Goal: Task Accomplishment & Management: Use online tool/utility

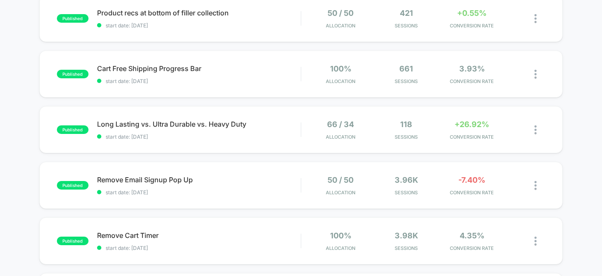
scroll to position [154, 0]
click at [150, 121] on span "Long Lasting vs. Ultra Durable vs. Heavy Duty Click to edit experience details" at bounding box center [199, 124] width 204 height 9
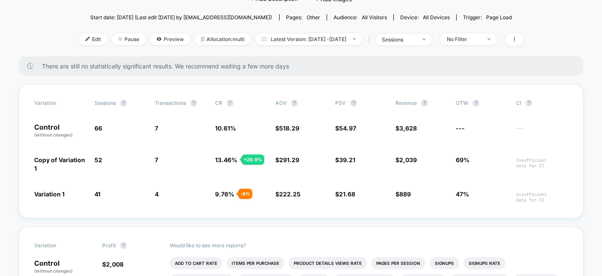
scroll to position [89, 0]
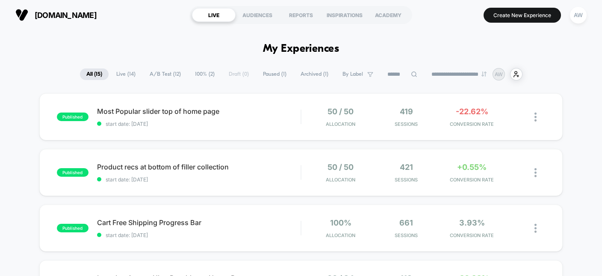
click at [506, 23] on section "Create New Experience AW" at bounding box center [504, 14] width 171 height 21
click at [535, 15] on button "Create New Experience" at bounding box center [522, 15] width 77 height 15
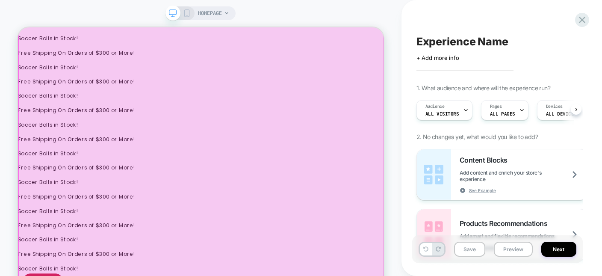
scroll to position [215, 0]
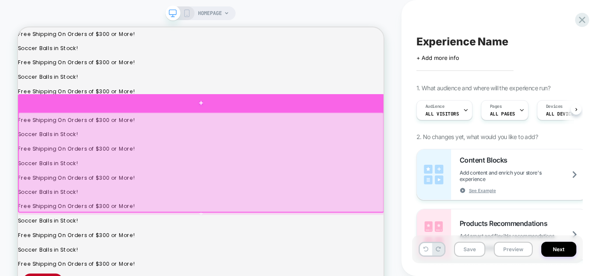
click at [280, 133] on div at bounding box center [262, 128] width 488 height 24
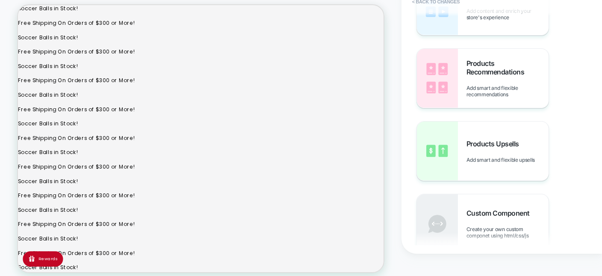
scroll to position [73, 0]
click at [521, 71] on span "Products Recommendations" at bounding box center [507, 66] width 82 height 17
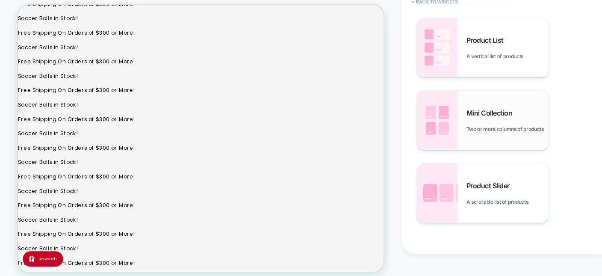
scroll to position [34, 0]
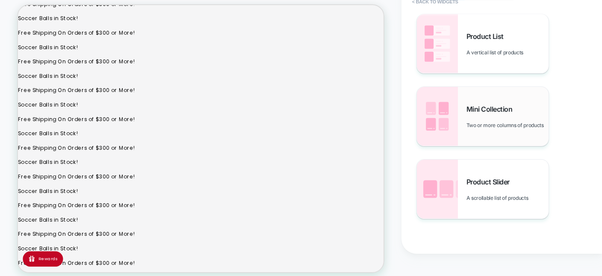
click at [528, 115] on div "Mini Collection Two or more columns of products" at bounding box center [507, 117] width 82 height 24
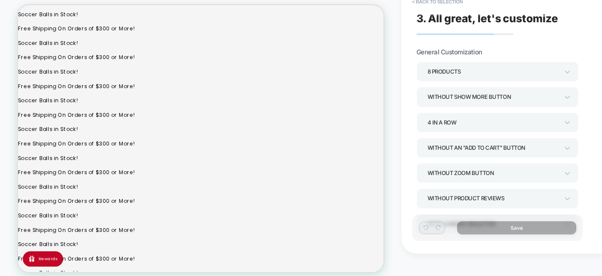
scroll to position [192, 0]
click at [568, 75] on div at bounding box center [567, 71] width 9 height 13
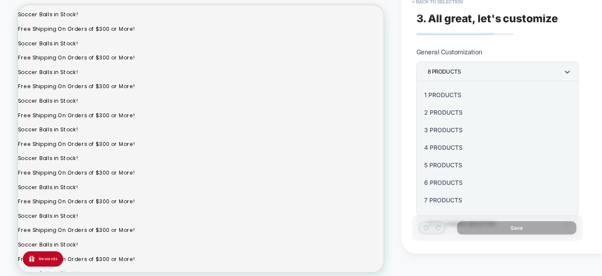
scroll to position [22, 0]
click at [568, 75] on div at bounding box center [301, 138] width 602 height 276
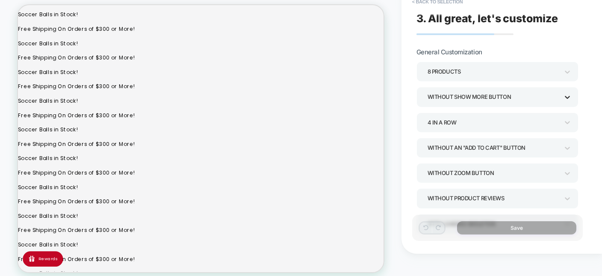
click at [567, 99] on icon at bounding box center [567, 97] width 9 height 9
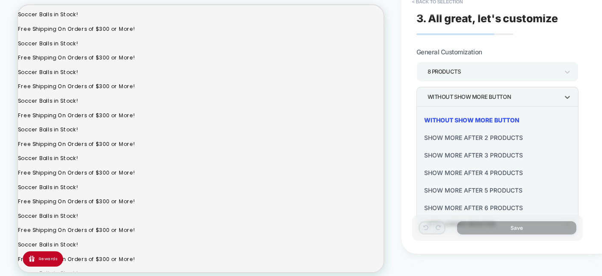
click at [556, 45] on div at bounding box center [301, 138] width 602 height 276
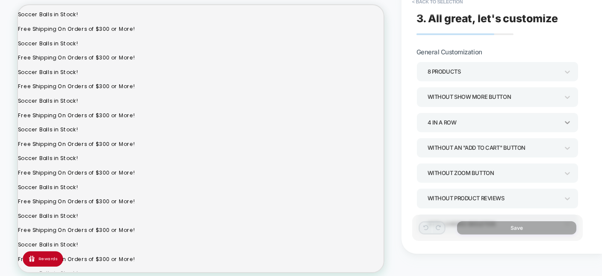
click at [566, 122] on icon at bounding box center [567, 122] width 5 height 3
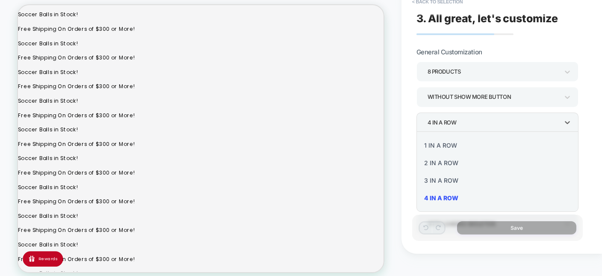
click at [593, 88] on div at bounding box center [301, 138] width 602 height 276
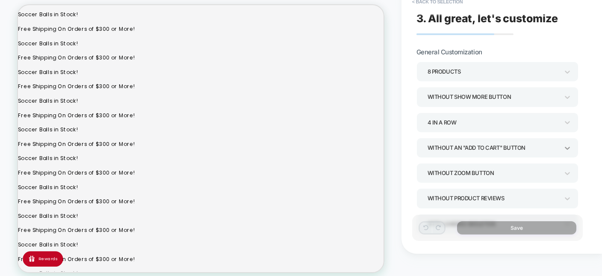
click at [567, 147] on icon at bounding box center [567, 148] width 5 height 3
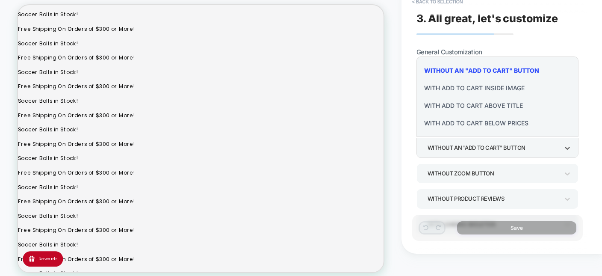
click at [489, 86] on div "With add to cart inside image" at bounding box center [497, 88] width 155 height 18
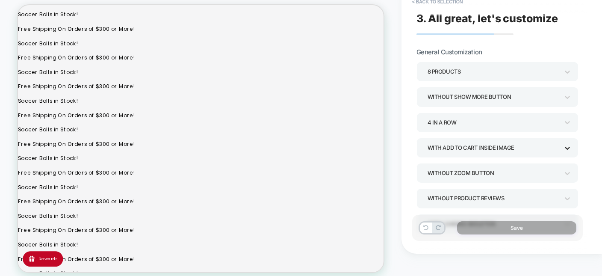
click at [569, 149] on icon at bounding box center [567, 148] width 9 height 9
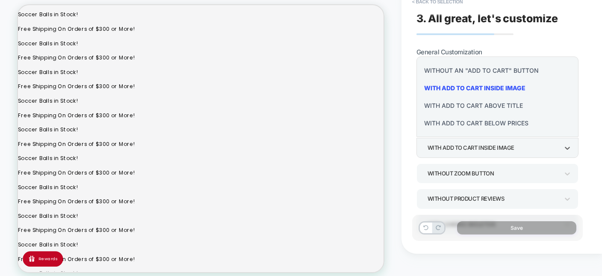
click at [511, 126] on div "With add to cart below prices" at bounding box center [497, 123] width 155 height 18
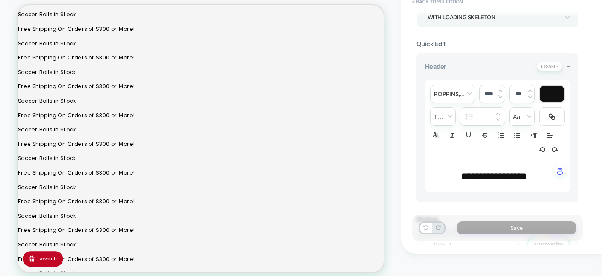
scroll to position [207, 0]
click at [539, 177] on p "**********" at bounding box center [494, 175] width 121 height 15
type input "****"
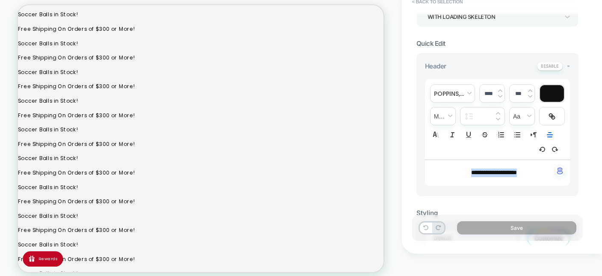
drag, startPoint x: 536, startPoint y: 171, endPoint x: 452, endPoint y: 175, distance: 83.5
click at [452, 175] on div "**********" at bounding box center [497, 173] width 145 height 26
click at [452, 112] on span "fontWeight" at bounding box center [443, 116] width 25 height 18
click at [451, 199] on span "fontWeight" at bounding box center [449, 206] width 26 height 15
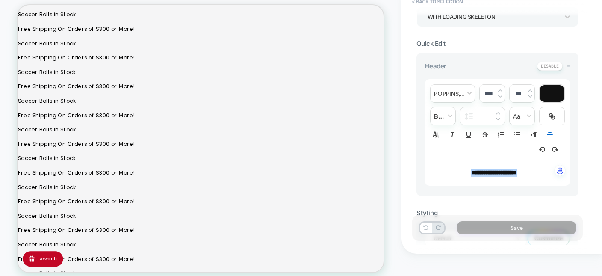
click at [499, 89] on img at bounding box center [500, 90] width 4 height 3
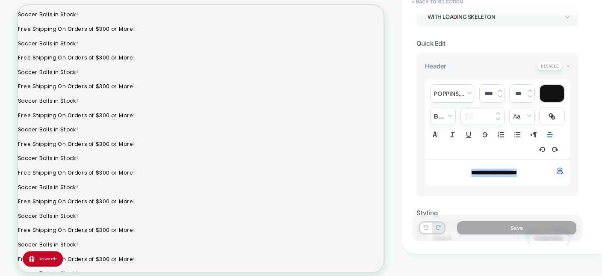
click at [499, 89] on img at bounding box center [500, 90] width 4 height 3
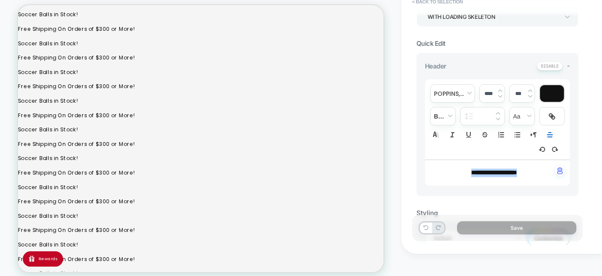
click at [499, 89] on img at bounding box center [500, 90] width 4 height 3
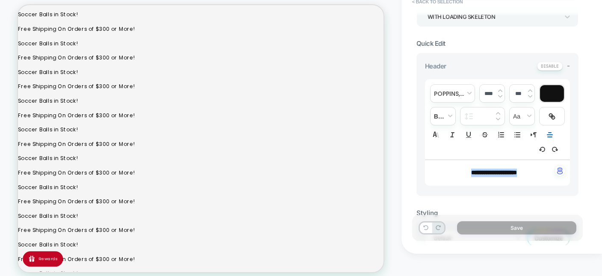
click at [499, 89] on img at bounding box center [500, 90] width 4 height 3
click at [517, 169] on span "**********" at bounding box center [494, 172] width 46 height 6
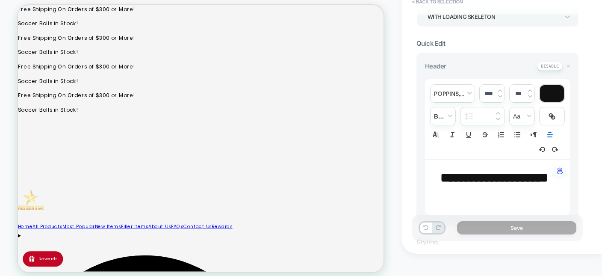
scroll to position [259, 0]
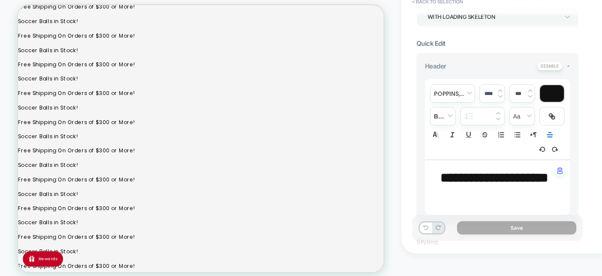
click at [482, 91] on input "****" at bounding box center [489, 93] width 18 height 6
click at [502, 178] on span "**********" at bounding box center [471, 181] width 62 height 13
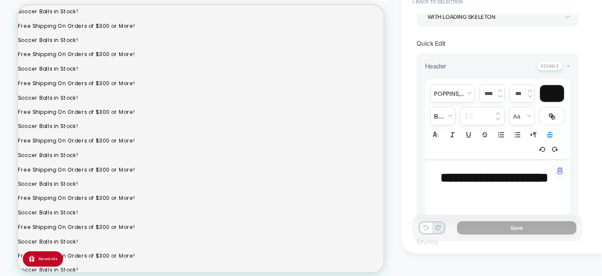
scroll to position [117, 0]
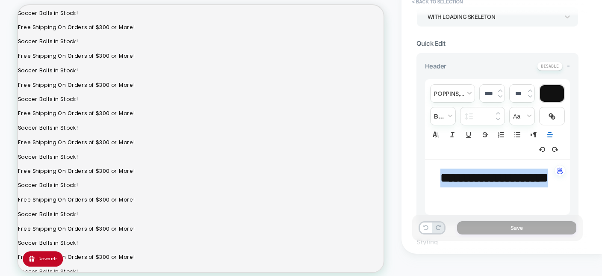
drag, startPoint x: 534, startPoint y: 202, endPoint x: 385, endPoint y: 160, distance: 155.4
click at [425, 160] on div "**********" at bounding box center [497, 187] width 145 height 55
click at [482, 92] on input "****" at bounding box center [489, 93] width 18 height 6
type input "****"
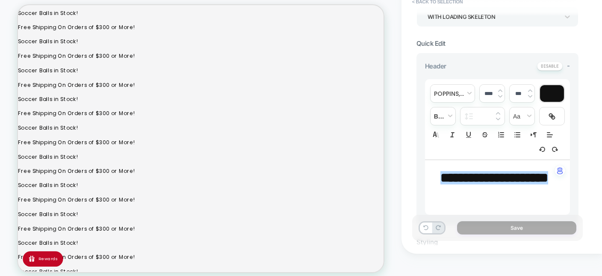
click at [494, 180] on span "**********" at bounding box center [494, 177] width 108 height 13
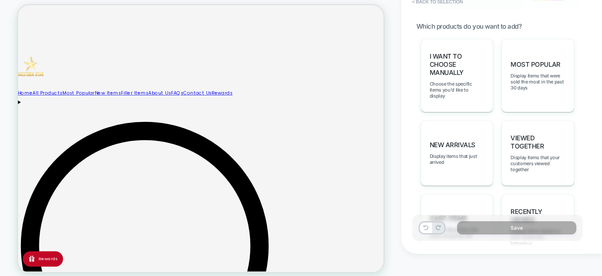
scroll to position [493, 0]
click at [550, 79] on span "Display items that were sold the most in the past 30 days" at bounding box center [537, 81] width 55 height 18
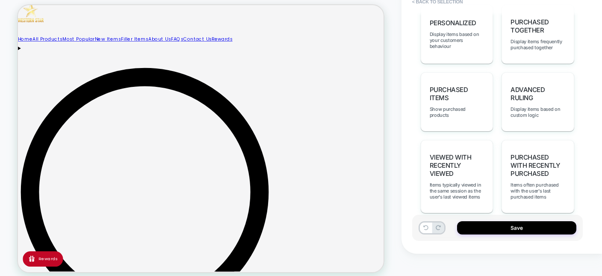
scroll to position [756, 0]
click at [512, 226] on button "Save" at bounding box center [516, 227] width 119 height 13
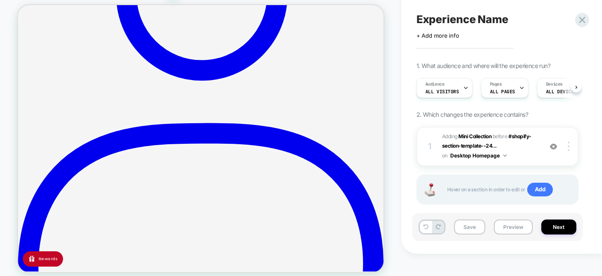
scroll to position [12, 0]
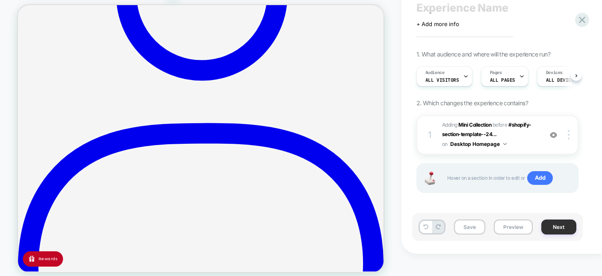
click at [564, 224] on button "Next" at bounding box center [558, 226] width 35 height 15
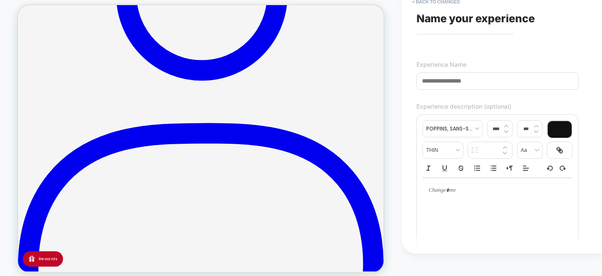
click at [484, 86] on input at bounding box center [497, 81] width 162 height 18
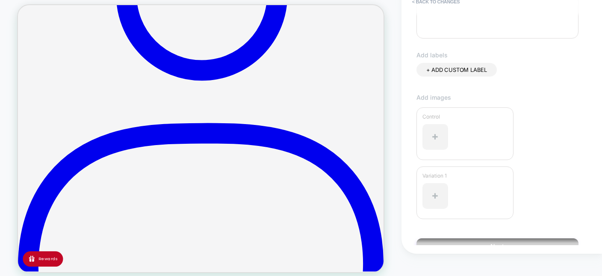
scroll to position [257, 0]
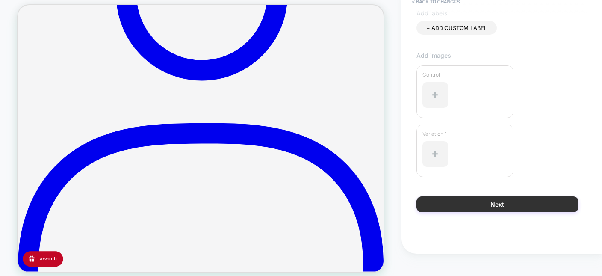
type input "**********"
click at [513, 204] on button "Next" at bounding box center [497, 204] width 162 height 16
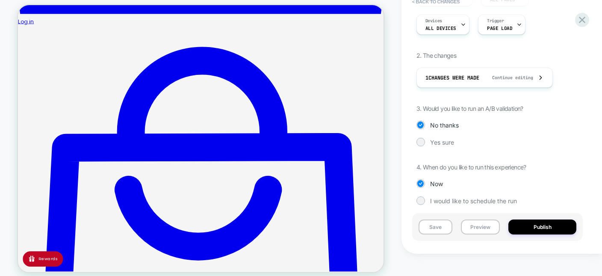
scroll to position [118, 0]
click at [426, 142] on div "Yes sure" at bounding box center [497, 141] width 162 height 9
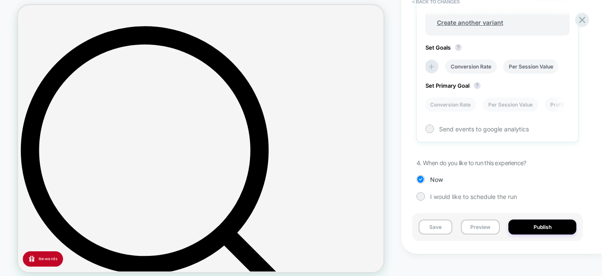
scroll to position [795, 0]
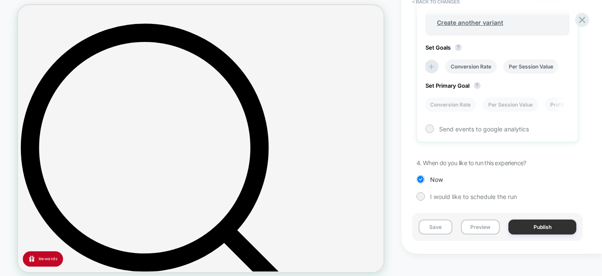
click at [544, 230] on button "Publish" at bounding box center [542, 226] width 68 height 15
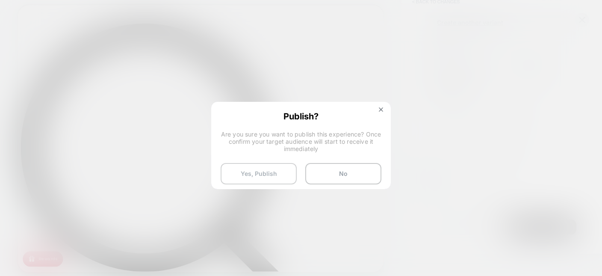
click at [257, 170] on button "Yes, Publish" at bounding box center [259, 173] width 76 height 21
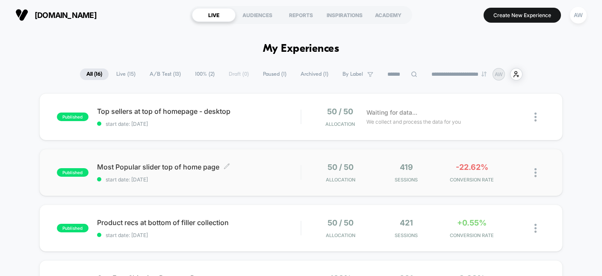
click at [183, 169] on span "Most Popular slider top of home page Click to edit experience details" at bounding box center [199, 166] width 204 height 9
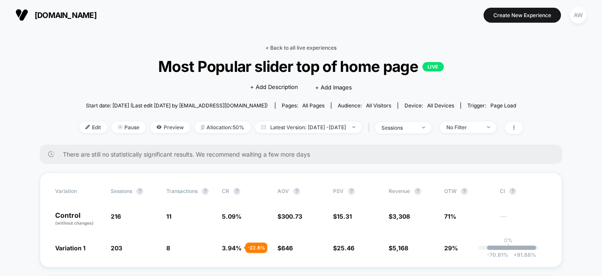
click at [307, 47] on link "< Back to all live experiences" at bounding box center [300, 47] width 71 height 6
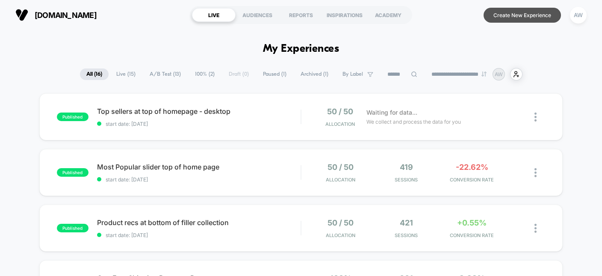
click at [519, 17] on button "Create New Experience" at bounding box center [522, 15] width 77 height 15
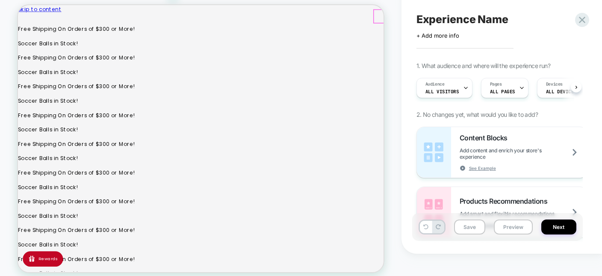
click at [158, 77] on div at bounding box center [150, 75] width 42 height 6
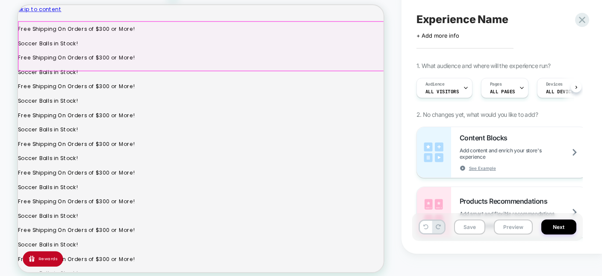
click at [152, 74] on div at bounding box center [262, 59] width 487 height 65
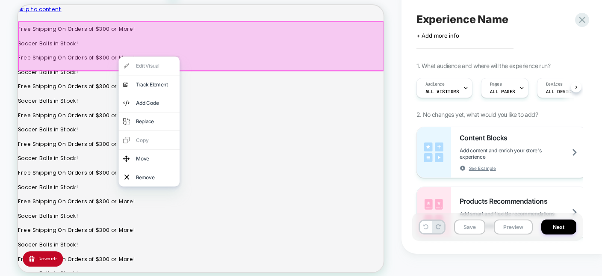
click at [160, 43] on div at bounding box center [262, 60] width 488 height 67
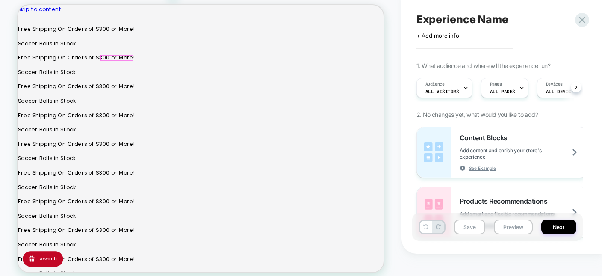
click at [151, 74] on div at bounding box center [150, 75] width 42 height 6
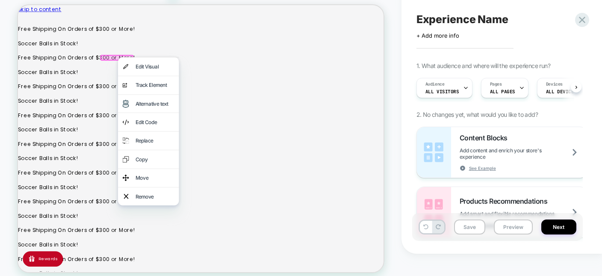
click at [151, 74] on div at bounding box center [150, 75] width 44 height 8
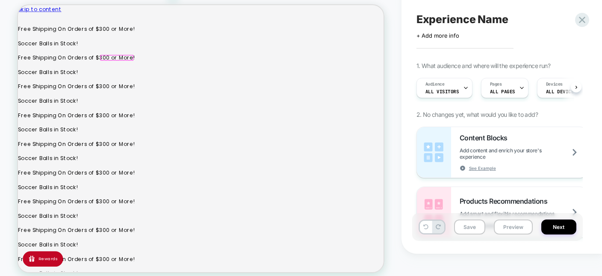
click at [151, 74] on div at bounding box center [150, 75] width 42 height 6
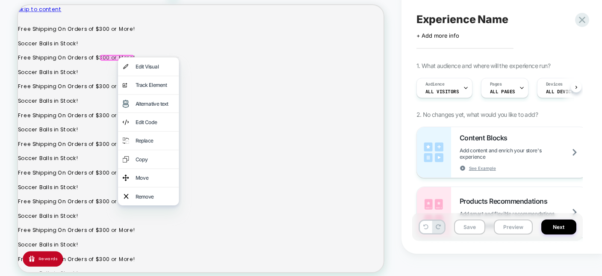
click at [151, 74] on div at bounding box center [150, 75] width 44 height 8
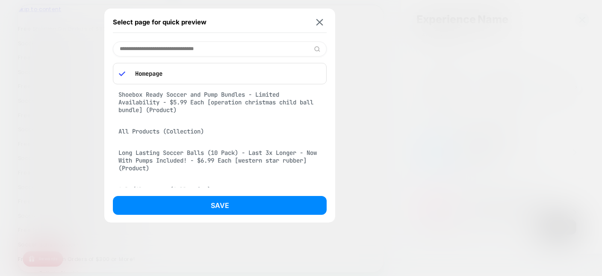
click at [241, 50] on input at bounding box center [220, 48] width 214 height 15
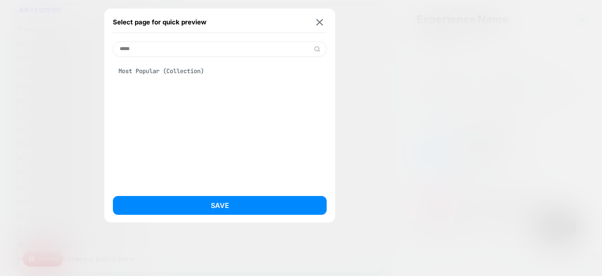
type input "****"
click at [193, 68] on div "Most Popular (Collection)" at bounding box center [220, 71] width 214 height 16
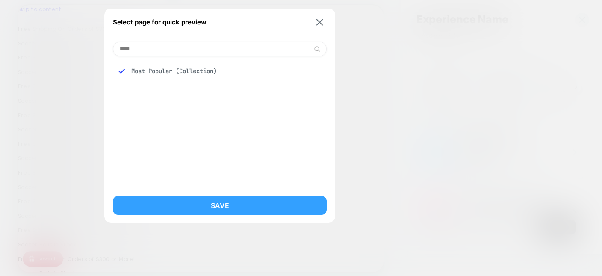
click at [225, 204] on button "Save" at bounding box center [220, 205] width 214 height 19
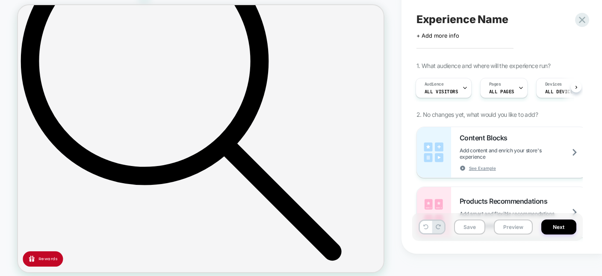
scroll to position [889, 0]
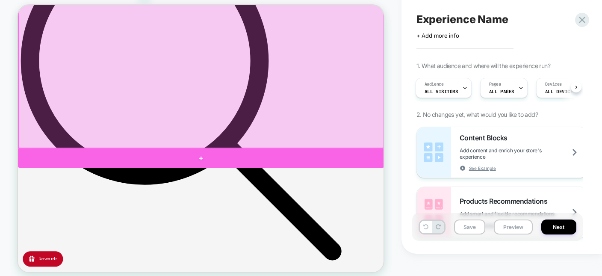
click at [277, 201] on div at bounding box center [262, 208] width 488 height 25
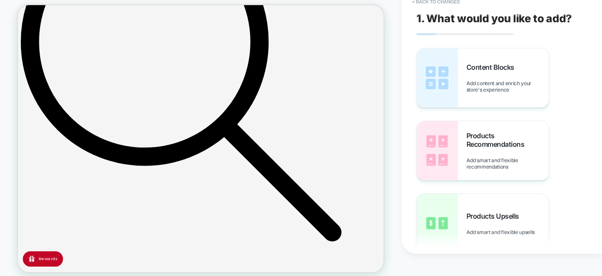
scroll to position [43, 0]
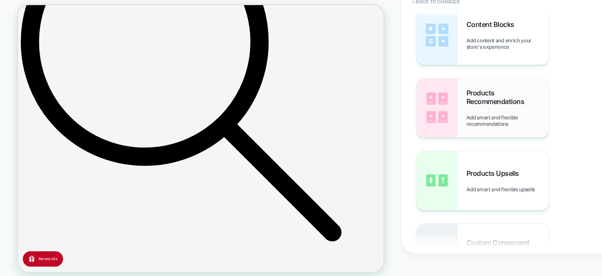
click at [505, 115] on span "Add smart and flexible recommendations" at bounding box center [507, 120] width 82 height 13
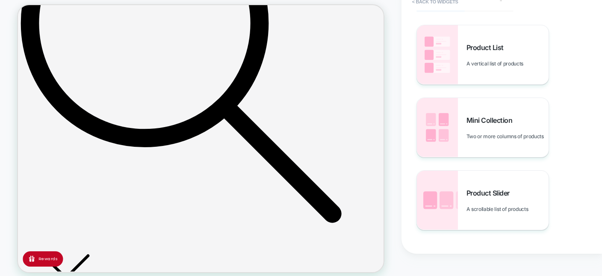
scroll to position [24, 0]
click at [513, 194] on span "Product Slider" at bounding box center [489, 192] width 47 height 9
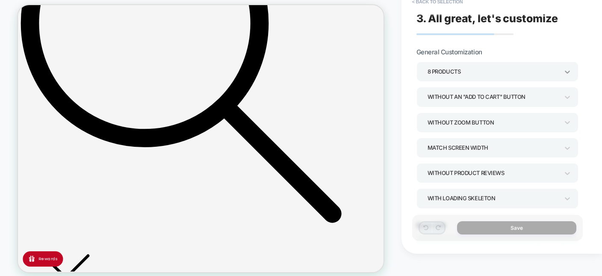
click at [565, 71] on icon at bounding box center [567, 72] width 5 height 3
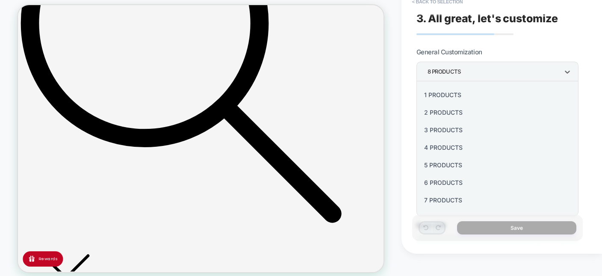
scroll to position [102, 0]
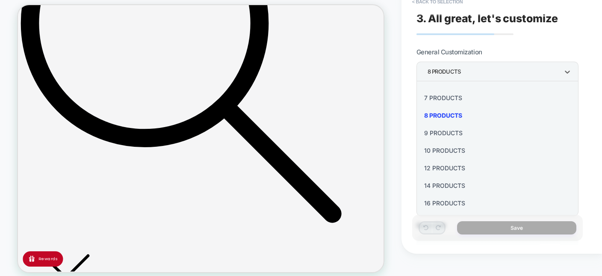
click at [446, 202] on div "16 Products" at bounding box center [497, 203] width 155 height 18
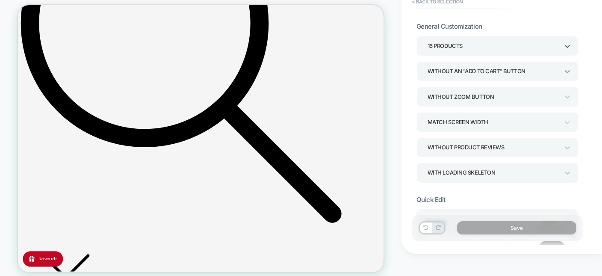
click at [567, 71] on icon at bounding box center [567, 71] width 5 height 3
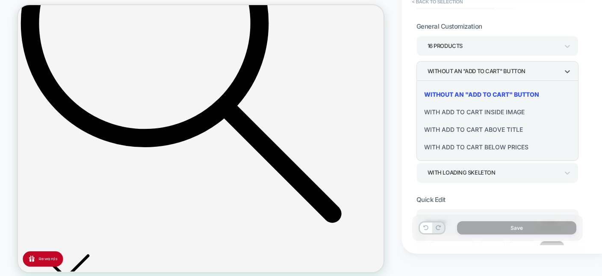
click at [498, 148] on div "With add to cart below prices" at bounding box center [497, 147] width 155 height 18
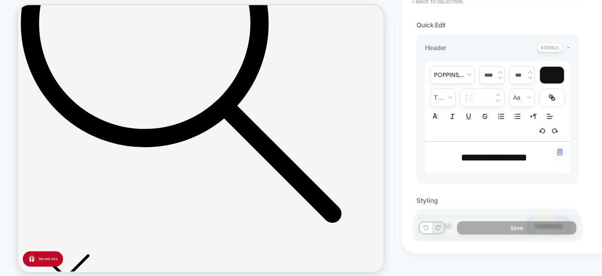
scroll to position [196, 0]
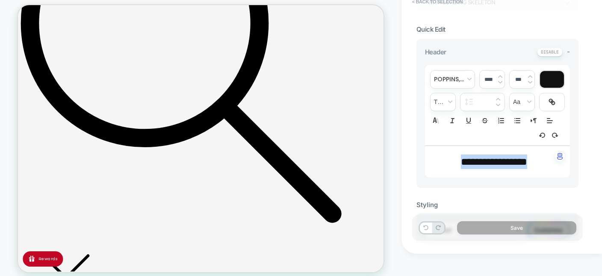
drag, startPoint x: 537, startPoint y: 157, endPoint x: 342, endPoint y: 164, distance: 194.7
click at [425, 164] on div "**********" at bounding box center [497, 162] width 145 height 32
type input "****"
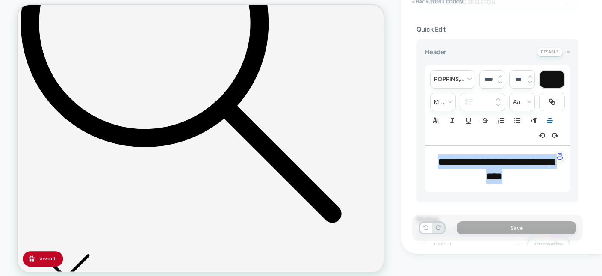
drag, startPoint x: 519, startPoint y: 174, endPoint x: 431, endPoint y: 161, distance: 89.1
click at [431, 161] on div "**********" at bounding box center [497, 169] width 145 height 46
click at [487, 78] on input "****" at bounding box center [489, 79] width 18 height 6
type input "****"
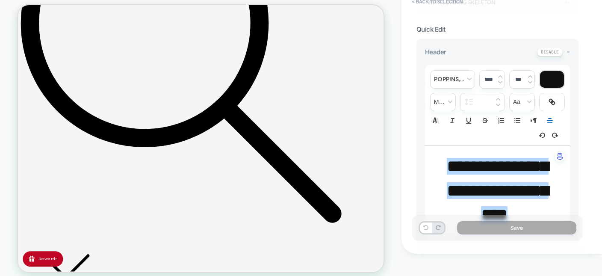
click at [512, 165] on span "**********" at bounding box center [498, 190] width 102 height 65
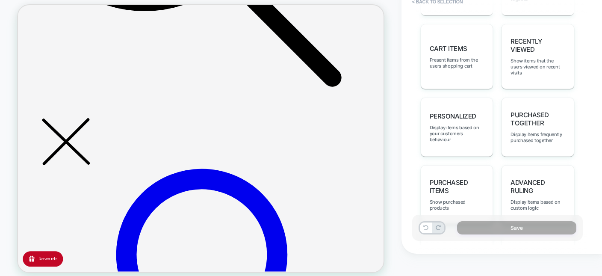
scroll to position [662, 0]
click at [496, 120] on div "I want to choose manually Choose the specific items you'd like to display Most …" at bounding box center [497, 87] width 162 height 437
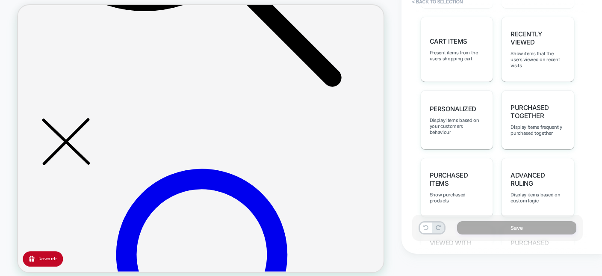
scroll to position [668, 0]
click at [466, 118] on span "Display items based on your customers behaviour" at bounding box center [457, 127] width 55 height 18
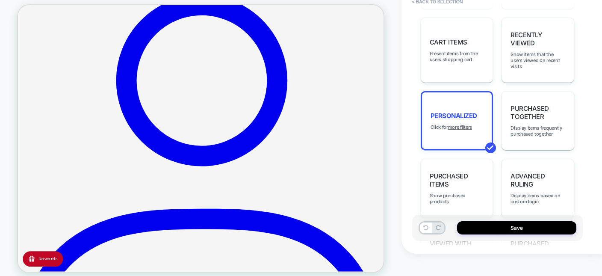
scroll to position [1425, 0]
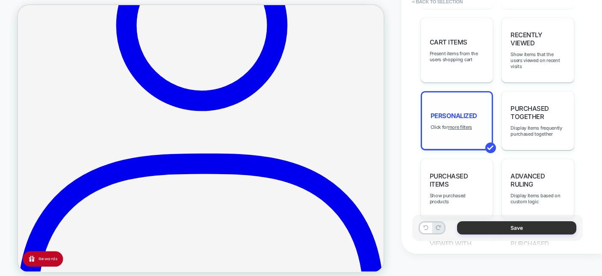
click at [529, 229] on button "Save" at bounding box center [516, 227] width 119 height 13
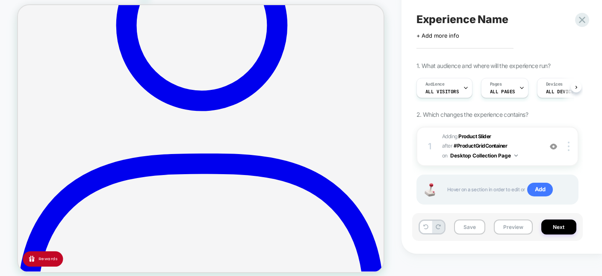
scroll to position [0, 0]
click at [569, 226] on button "Next" at bounding box center [558, 226] width 35 height 15
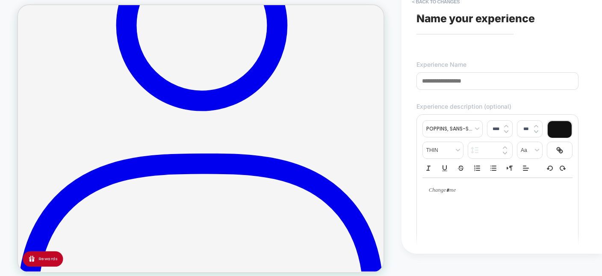
click at [502, 82] on input at bounding box center [497, 81] width 162 height 18
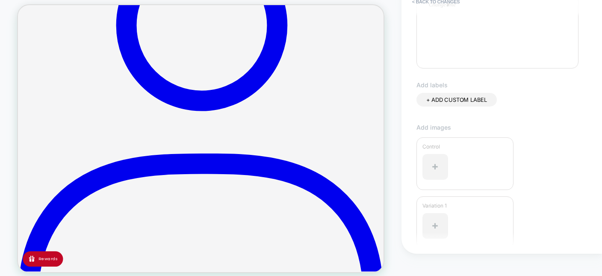
scroll to position [257, 0]
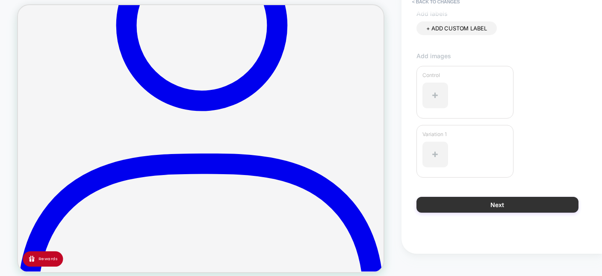
type input "**********"
click at [506, 206] on button "Next" at bounding box center [497, 205] width 162 height 16
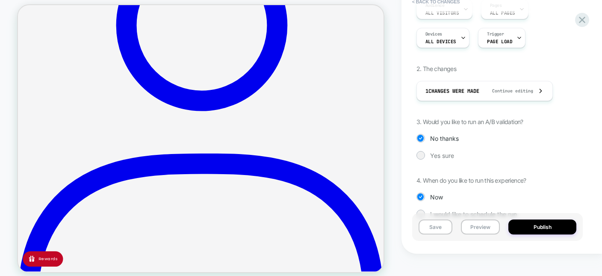
scroll to position [123, 0]
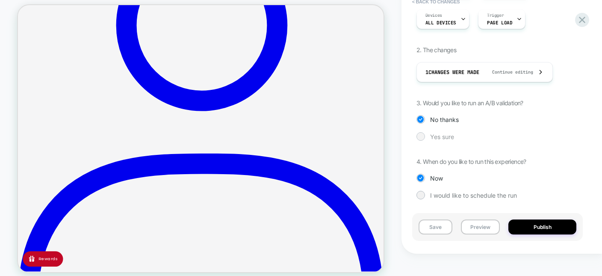
click at [447, 133] on span "Yes sure" at bounding box center [442, 136] width 24 height 7
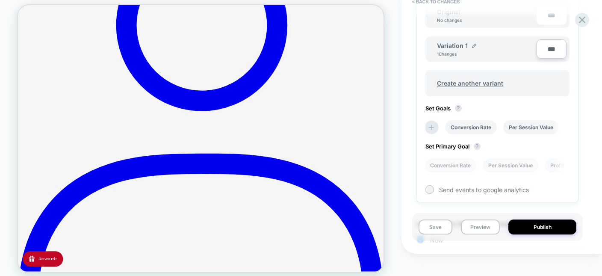
scroll to position [298, 0]
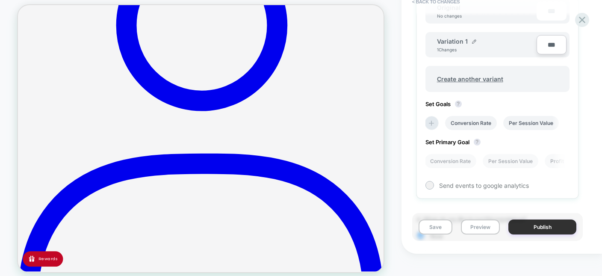
click at [551, 227] on button "Publish" at bounding box center [542, 226] width 68 height 15
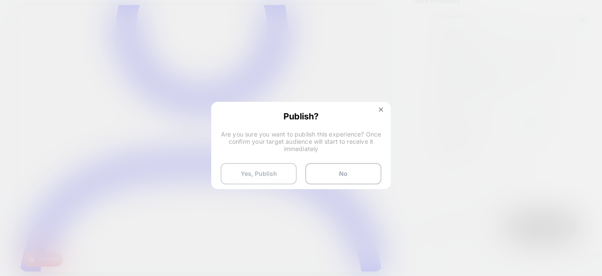
click at [274, 180] on button "Yes, Publish" at bounding box center [259, 173] width 76 height 21
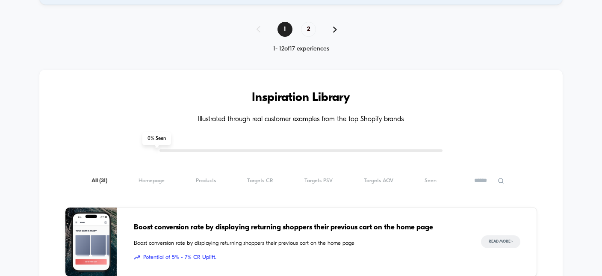
scroll to position [737, 0]
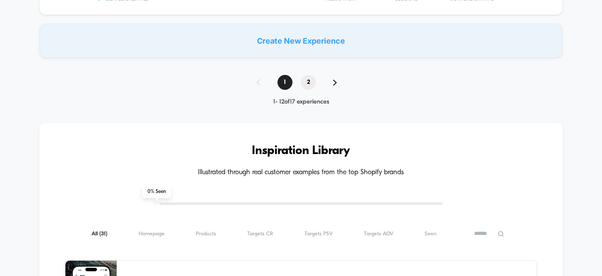
click at [309, 81] on span "2" at bounding box center [308, 82] width 15 height 15
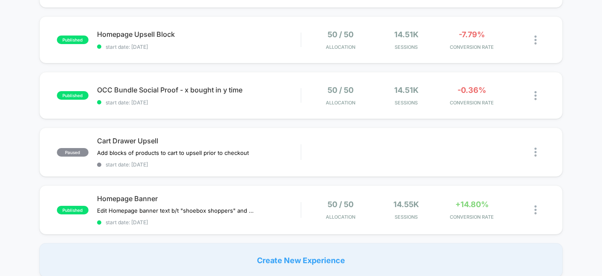
scroll to position [135, 0]
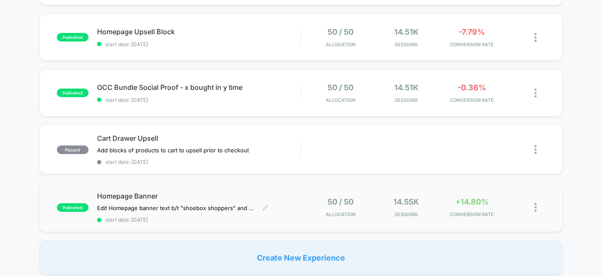
click at [127, 192] on span "Homepage Banner" at bounding box center [199, 196] width 204 height 9
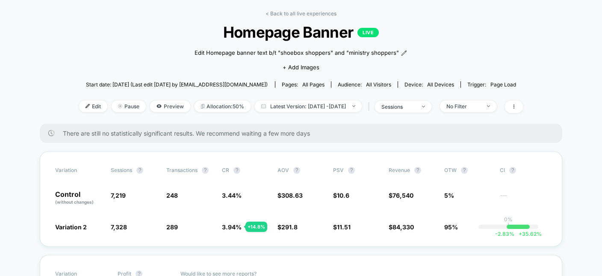
scroll to position [35, 0]
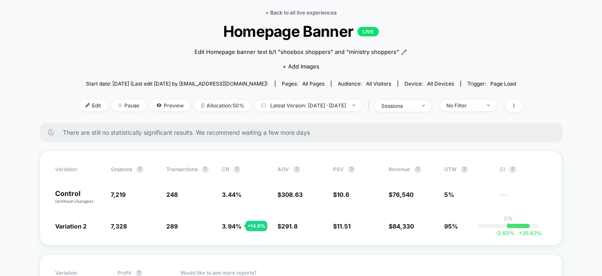
click at [280, 14] on link "< Back to all live experiences" at bounding box center [300, 12] width 71 height 6
